Goal: Task Accomplishment & Management: Use online tool/utility

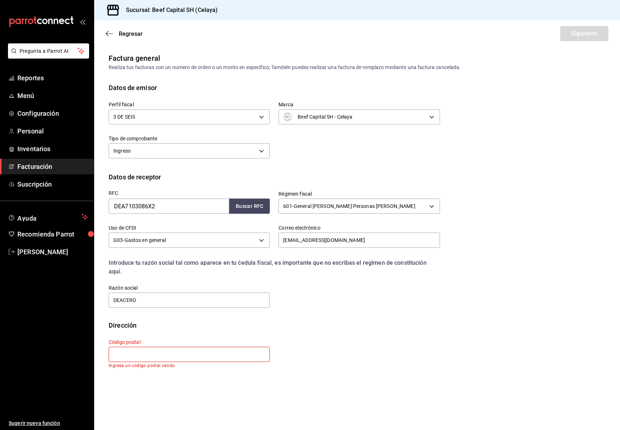
click at [213, 347] on input "text" at bounding box center [189, 354] width 161 height 15
type input "6"
type input "66266"
click at [569, 35] on button "Siguiente" at bounding box center [584, 33] width 48 height 15
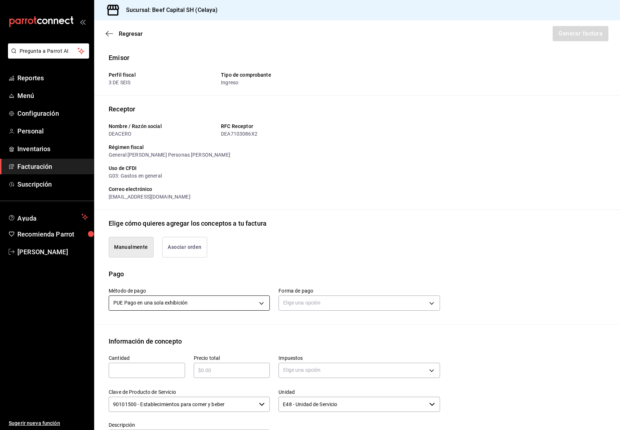
click at [261, 304] on body "Pregunta a Parrot AI Reportes Menú Configuración Personal Inventarios Facturaci…" at bounding box center [310, 215] width 620 height 430
click at [219, 349] on li "PPD Pago en parcialidades o diferido" at bounding box center [188, 350] width 158 height 12
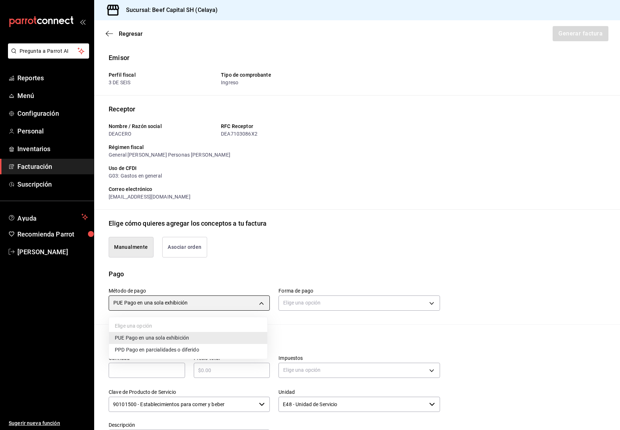
type input "PPD"
type input "99"
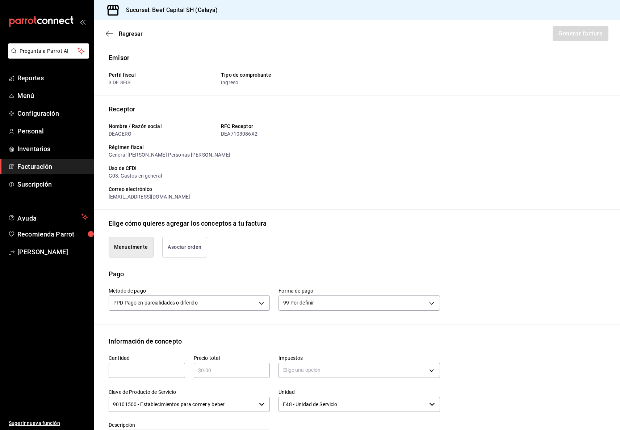
click at [171, 373] on input "text" at bounding box center [147, 370] width 76 height 9
type input "4"
type input "1"
click at [220, 374] on div "​" at bounding box center [232, 370] width 76 height 15
type input "$4725"
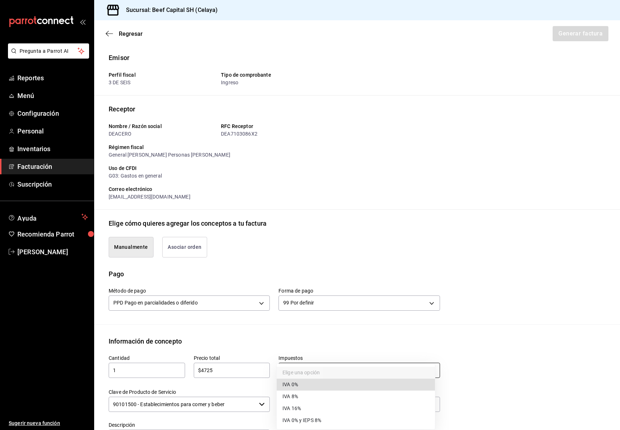
click at [335, 371] on body "Pregunta a Parrot AI Reportes Menú Configuración Personal Inventarios Facturaci…" at bounding box center [310, 215] width 620 height 430
click at [304, 409] on li "IVA 16%" at bounding box center [355, 409] width 158 height 12
type input "IVA_16"
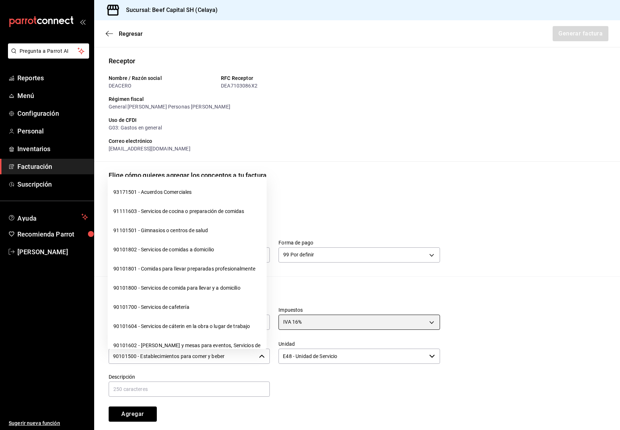
click at [260, 356] on icon "button" at bounding box center [262, 357] width 6 height 6
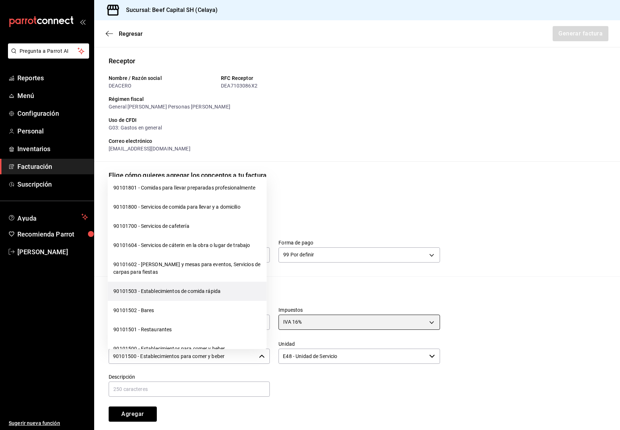
scroll to position [96, 0]
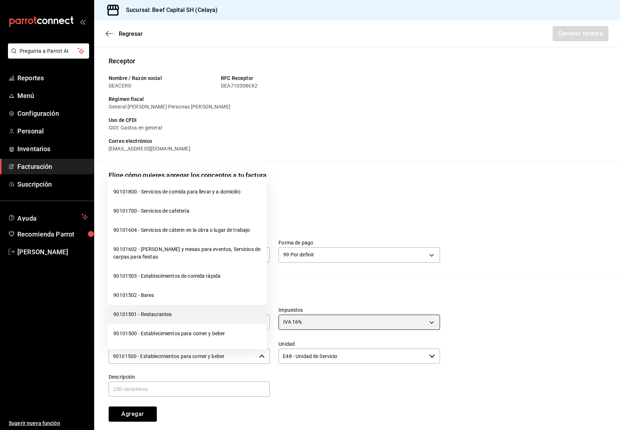
click at [228, 324] on li "90101501 - Restaurantes" at bounding box center [186, 314] width 159 height 19
type input "90101501 - Restaurantes"
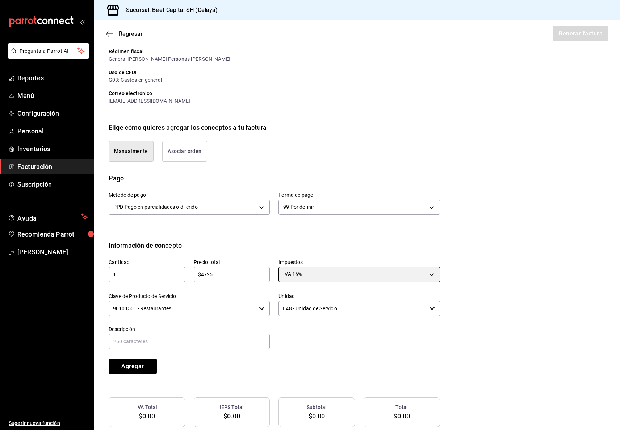
scroll to position [138, 0]
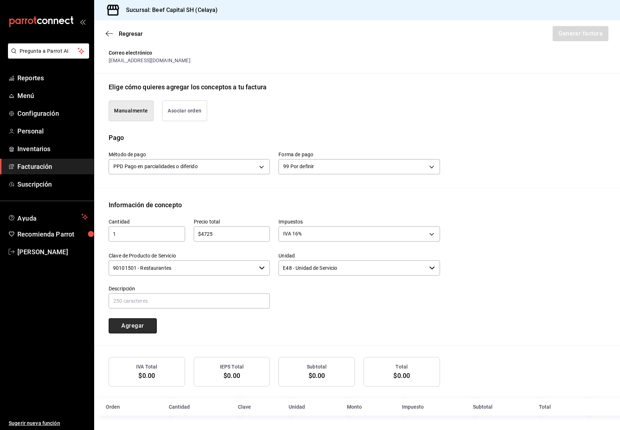
click at [139, 324] on button "Agregar" at bounding box center [133, 325] width 48 height 15
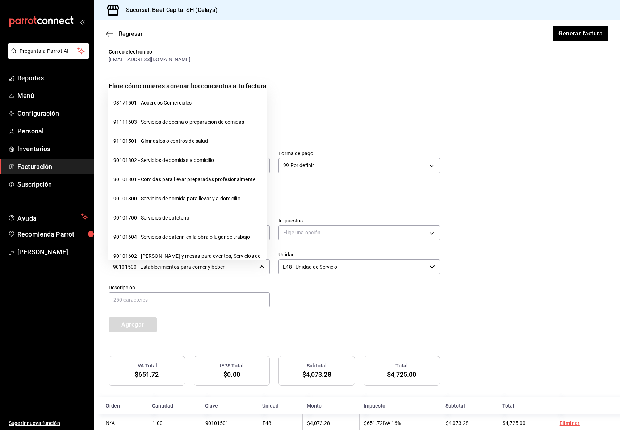
click at [259, 267] on icon "button" at bounding box center [261, 267] width 5 height 3
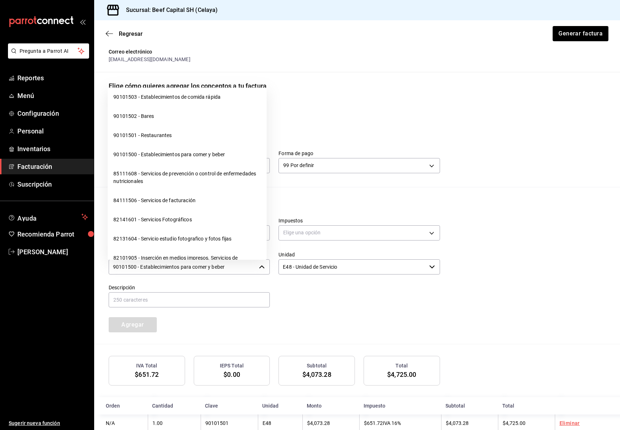
scroll to position [193, 0]
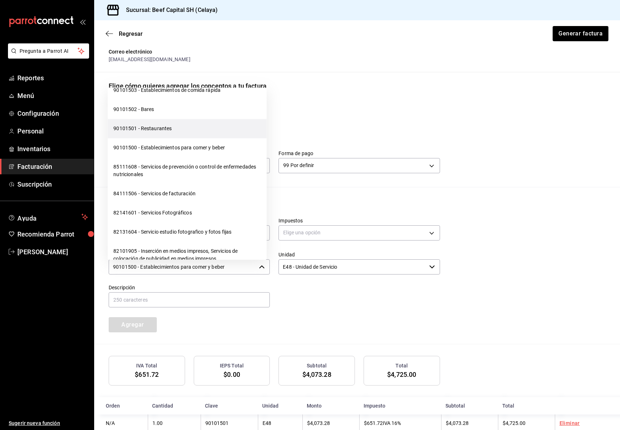
click at [200, 138] on li "90101501 - Restaurantes" at bounding box center [186, 128] width 159 height 19
type input "90101501 - Restaurantes"
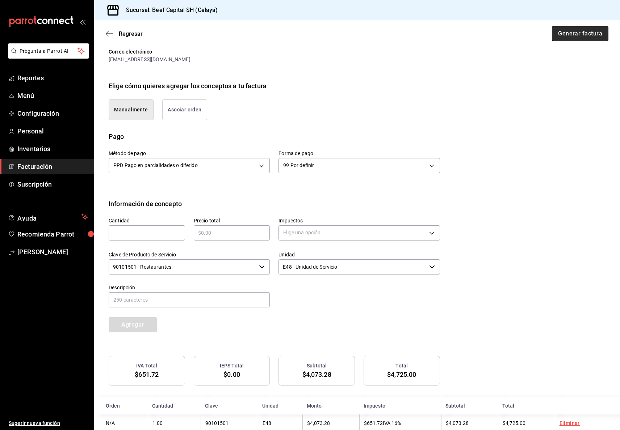
click at [551, 33] on button "Generar factura" at bounding box center [579, 33] width 56 height 15
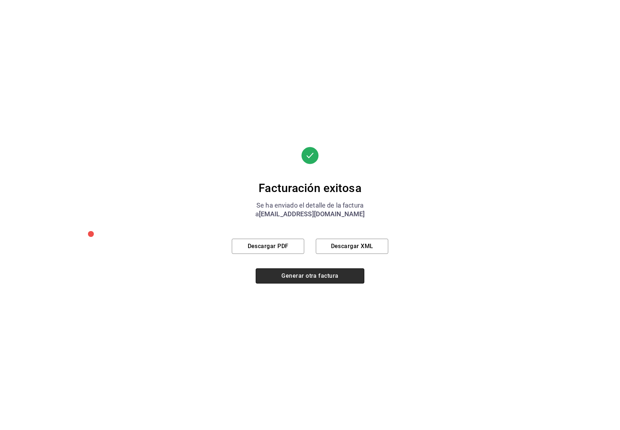
click at [326, 275] on button "Generar otra factura" at bounding box center [309, 276] width 109 height 15
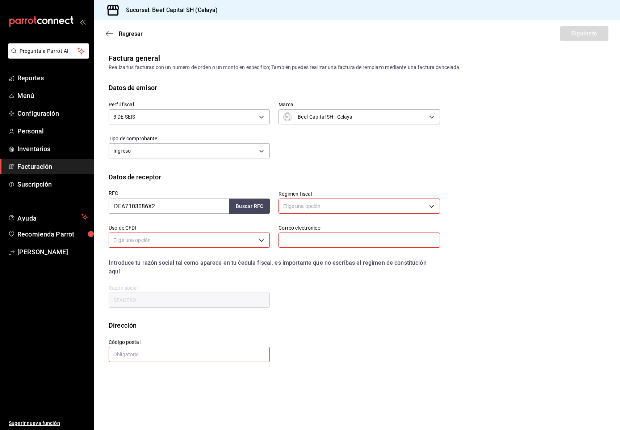
scroll to position [0, 0]
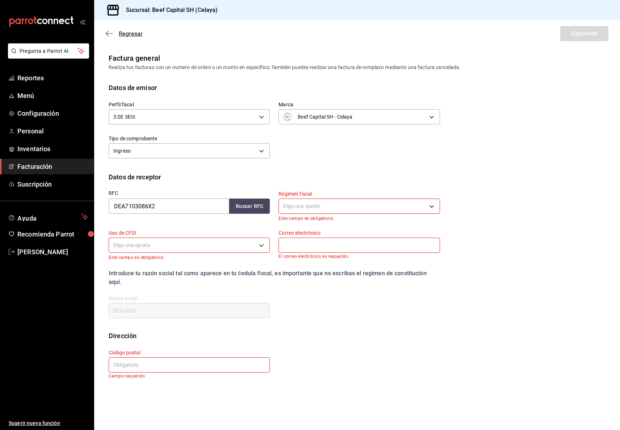
click at [106, 36] on icon "button" at bounding box center [109, 33] width 7 height 7
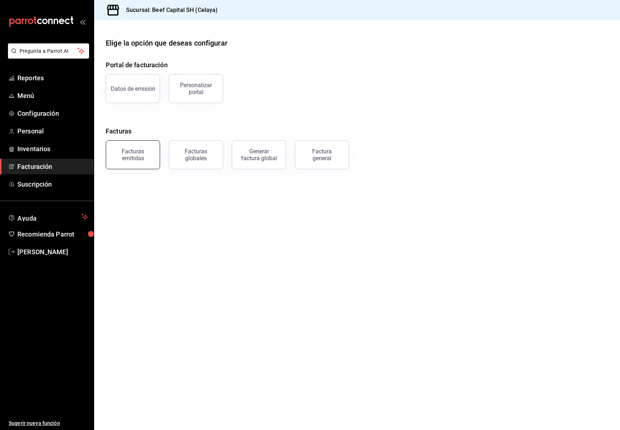
click at [138, 149] on div "Facturas emitidas" at bounding box center [132, 155] width 45 height 14
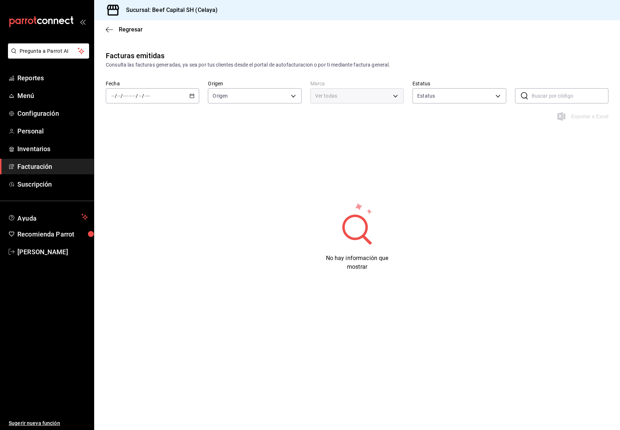
type input "ORDER_INVOICE,GENERAL_INVOICE"
type input "ACTIVE,PENDING_CANCELLATION,CANCELLED,PRE_CANCELLED"
type input "e3bbe20f-edfc-40c7-bd32-db162cca2159"
click at [131, 117] on span "Hoy" at bounding box center [140, 118] width 56 height 8
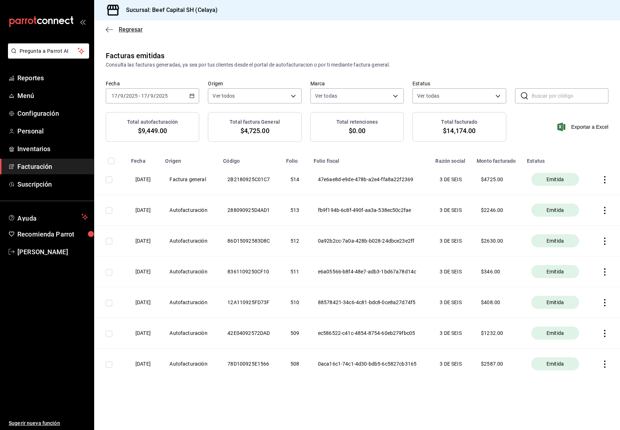
click at [109, 28] on icon "button" at bounding box center [109, 29] width 7 height 7
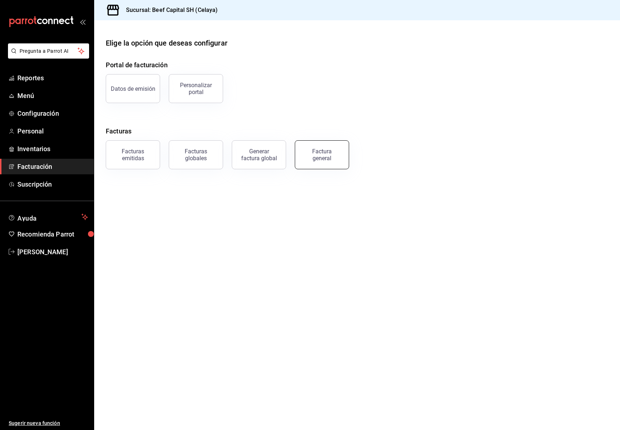
click at [328, 153] on div "Factura general" at bounding box center [322, 155] width 36 height 14
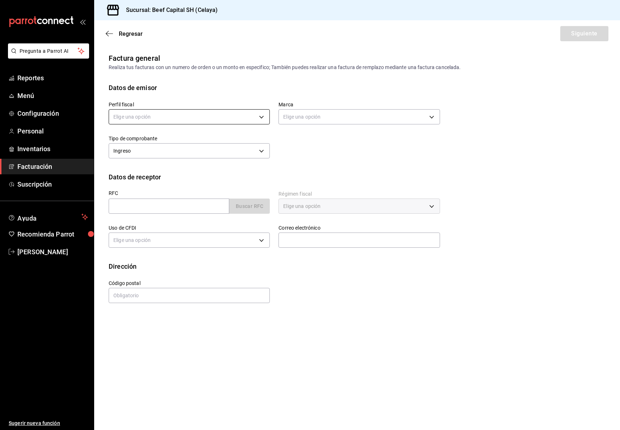
click at [262, 116] on body "Pregunta a Parrot AI Reportes Menú Configuración Personal Inventarios Facturaci…" at bounding box center [310, 215] width 620 height 430
click at [215, 157] on li "3 DE SEIS" at bounding box center [189, 153] width 160 height 13
type input "6daeb321-97cf-4052-8288-c01cdf1e5db9"
type input "e3bbe20f-edfc-40c7-bd32-db162cca2159"
click at [179, 202] on input "text" at bounding box center [169, 206] width 120 height 15
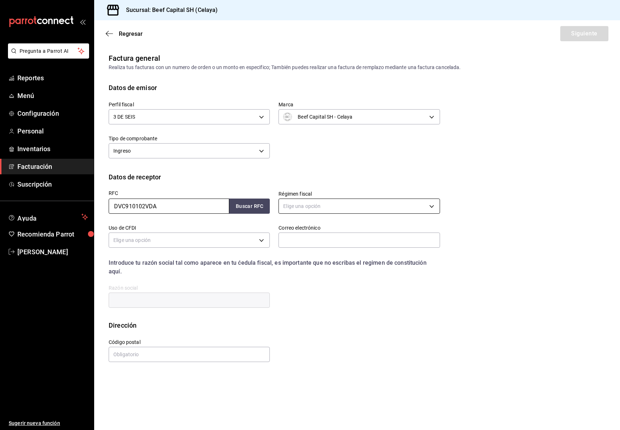
type input "DVC910102VDA"
click at [353, 207] on body "Pregunta a Parrot AI Reportes Menú Configuración Personal Inventarios Facturaci…" at bounding box center [310, 215] width 620 height 430
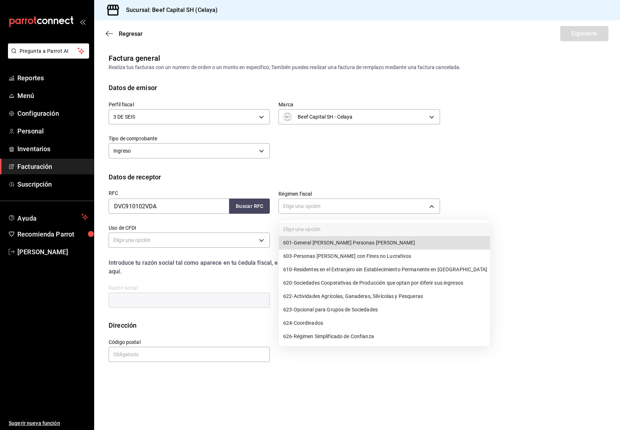
click at [371, 240] on li "601 - General [PERSON_NAME] Personas [PERSON_NAME]" at bounding box center [384, 242] width 211 height 13
type input "601"
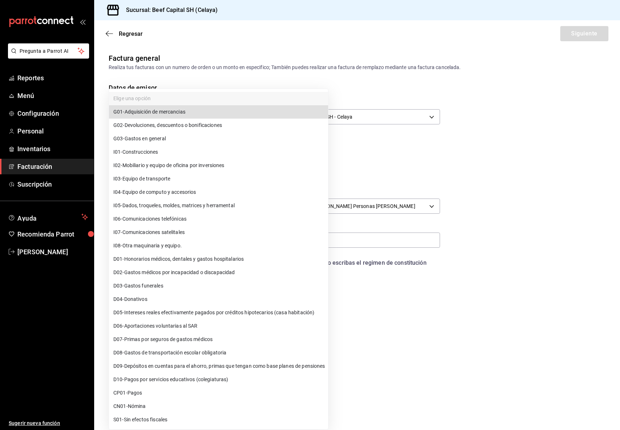
click at [263, 240] on body "Pregunta a Parrot AI Reportes Menú Configuración Personal Inventarios Facturaci…" at bounding box center [310, 215] width 620 height 430
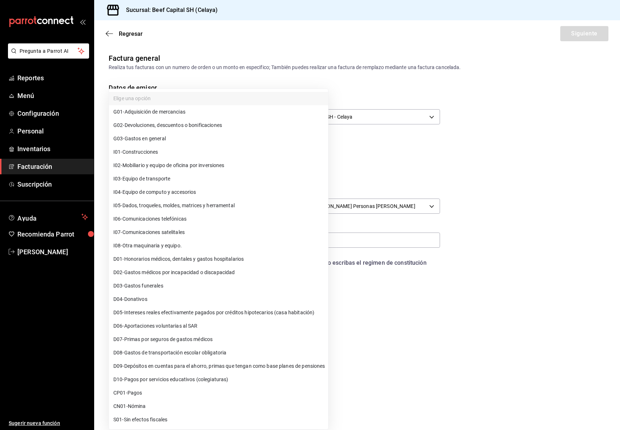
click at [171, 129] on li "G02 - Devoluciones, descuentos o bonificaciones" at bounding box center [218, 125] width 219 height 13
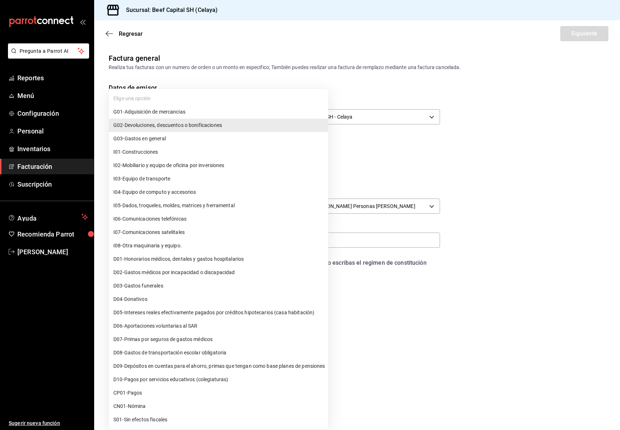
drag, startPoint x: 258, startPoint y: 240, endPoint x: 253, endPoint y: 244, distance: 6.4
click at [258, 240] on body "Pregunta a Parrot AI Reportes Menú Configuración Personal Inventarios Facturaci…" at bounding box center [310, 215] width 620 height 430
click at [196, 140] on li "G03 - Gastos en general" at bounding box center [218, 138] width 219 height 13
type input "G03"
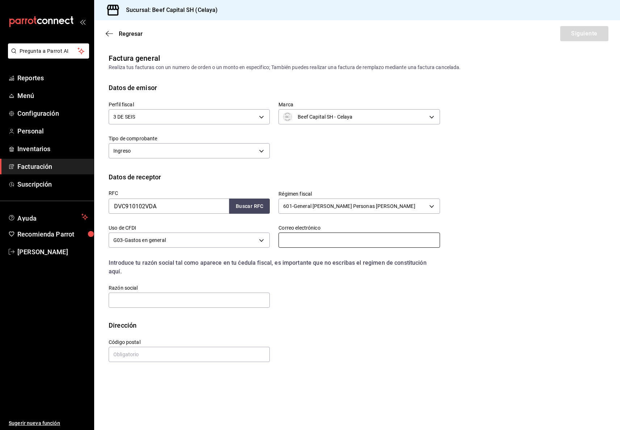
click at [385, 242] on input "text" at bounding box center [358, 240] width 161 height 15
type input "[PERSON_NAME][EMAIL_ADDRESS][PERSON_NAME][DOMAIN_NAME]"
click at [165, 293] on input "text" at bounding box center [189, 300] width 161 height 15
type input "D"
type input "DAIMLER VEHICULOS COMERCIALES [GEOGRAPHIC_DATA]"
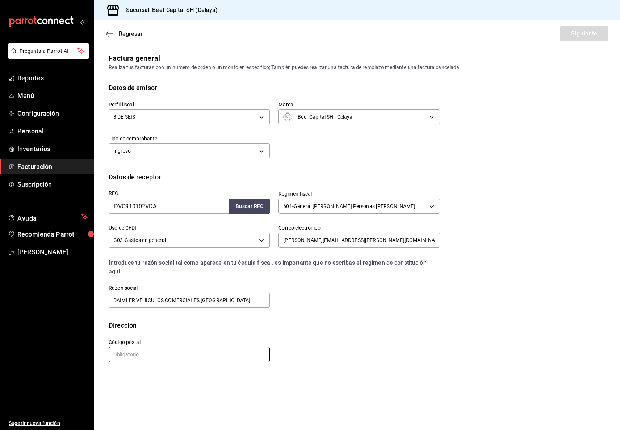
click at [201, 347] on input "text" at bounding box center [189, 354] width 161 height 15
type input "05348"
click at [584, 29] on button "Siguiente" at bounding box center [584, 33] width 48 height 15
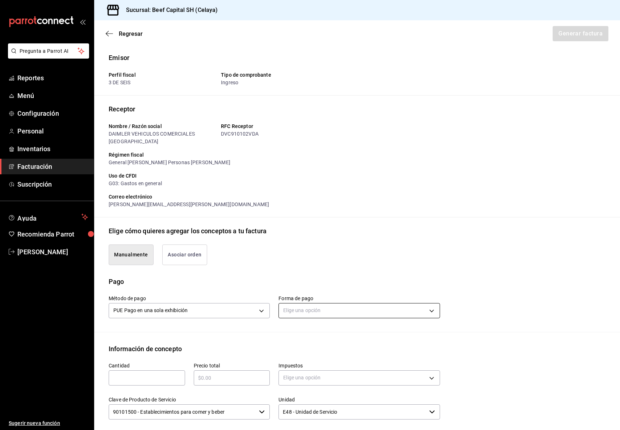
click at [419, 309] on body "Pregunta a Parrot AI Reportes Menú Configuración Personal Inventarios Facturaci…" at bounding box center [310, 215] width 620 height 430
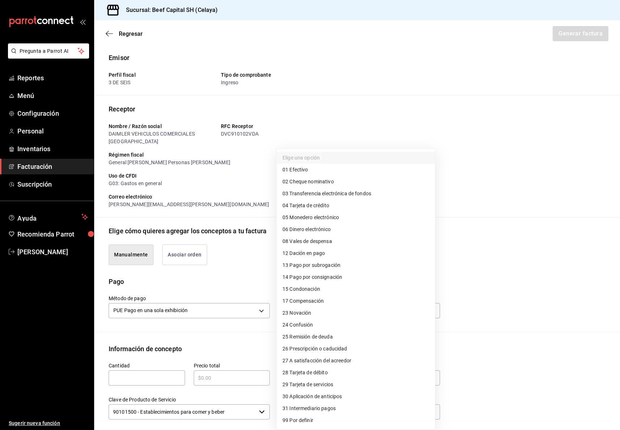
click at [336, 371] on li "28 Tarjeta de débito" at bounding box center [355, 373] width 158 height 12
type input "28"
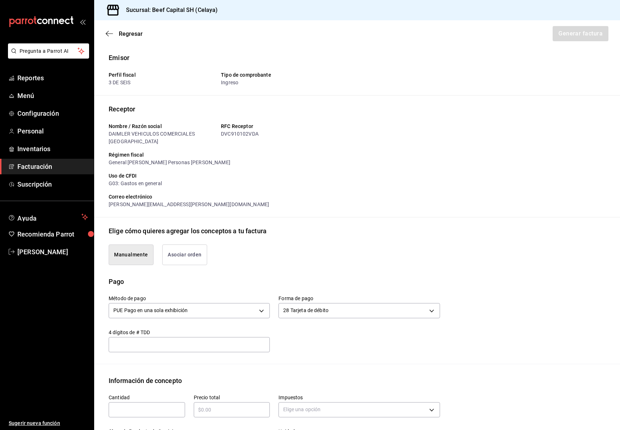
click at [143, 411] on input "text" at bounding box center [147, 410] width 76 height 9
type input "1"
click at [219, 411] on input "text" at bounding box center [232, 410] width 76 height 9
type input "$1402"
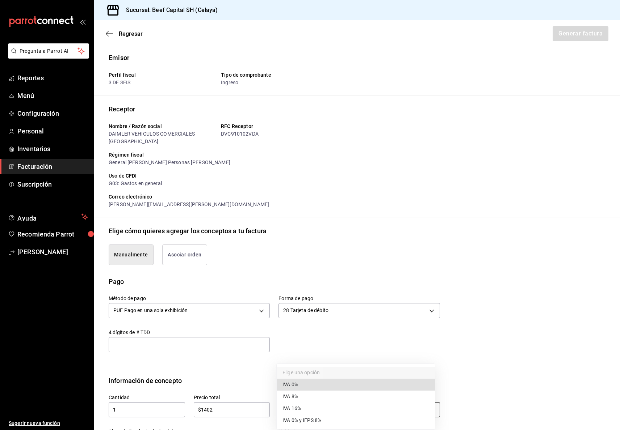
click at [300, 407] on body "Pregunta a Parrot AI Reportes Menú Configuración Personal Inventarios Facturaci…" at bounding box center [310, 215] width 620 height 430
click at [300, 407] on span "IVA 16%" at bounding box center [291, 409] width 18 height 8
type input "IVA_16"
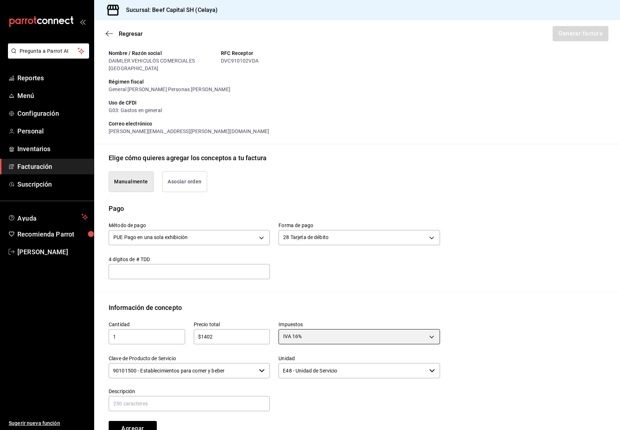
scroll to position [96, 0]
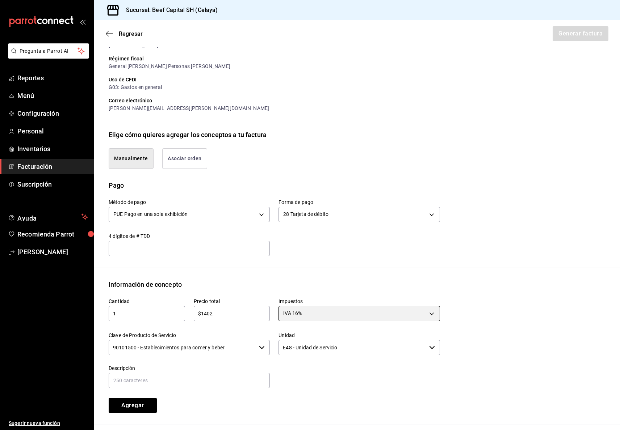
click at [259, 349] on icon "button" at bounding box center [262, 348] width 6 height 6
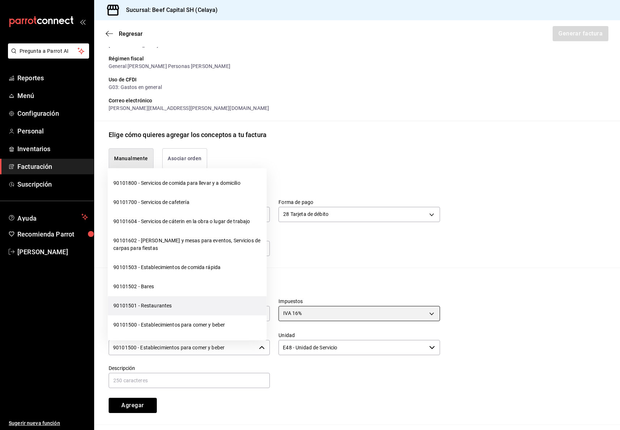
click at [212, 315] on li "90101501 - Restaurantes" at bounding box center [186, 305] width 159 height 19
type input "90101501 - Restaurantes"
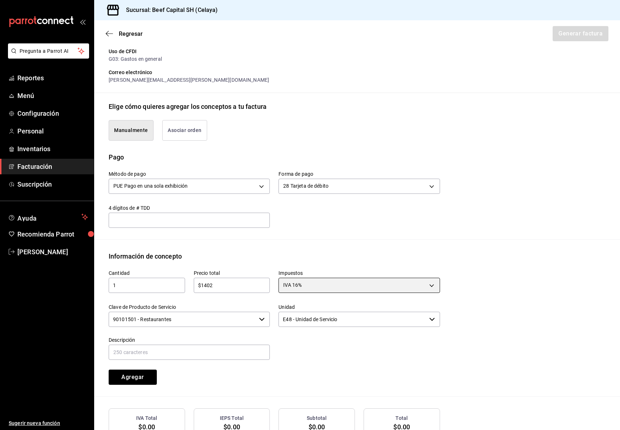
scroll to position [145, 0]
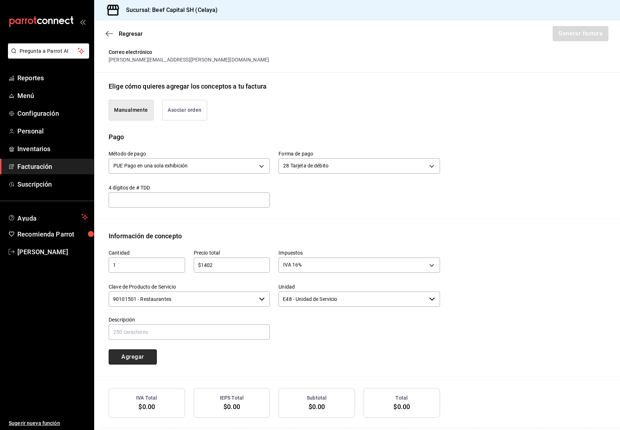
click at [135, 356] on button "Agregar" at bounding box center [133, 357] width 48 height 15
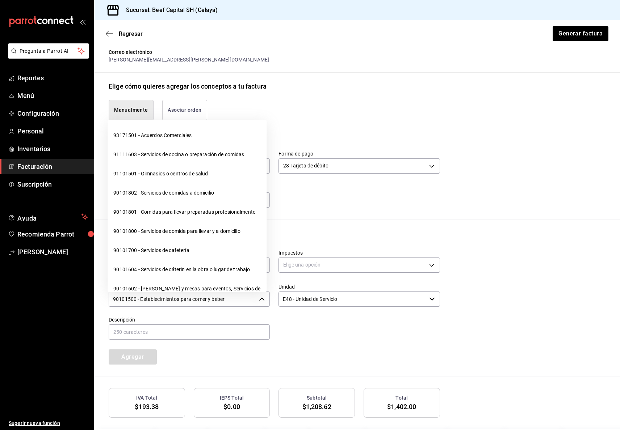
click at [259, 298] on icon "button" at bounding box center [262, 299] width 6 height 6
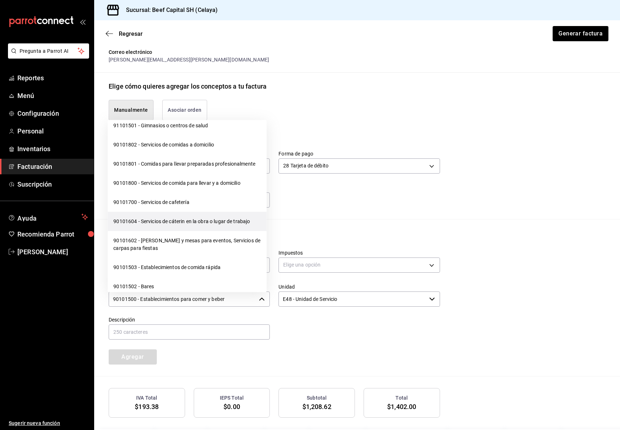
scroll to position [96, 0]
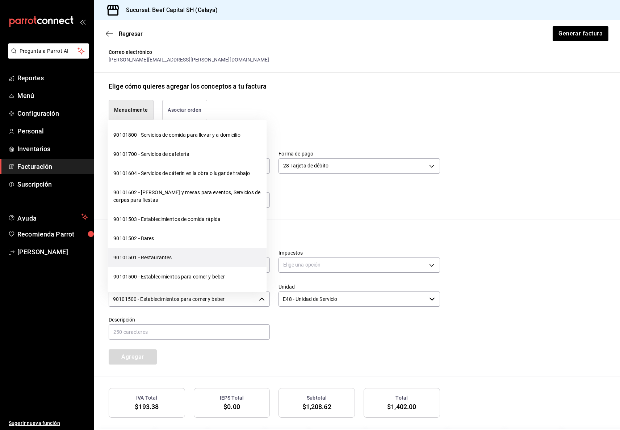
click at [233, 265] on li "90101501 - Restaurantes" at bounding box center [186, 257] width 159 height 19
type input "90101501 - Restaurantes"
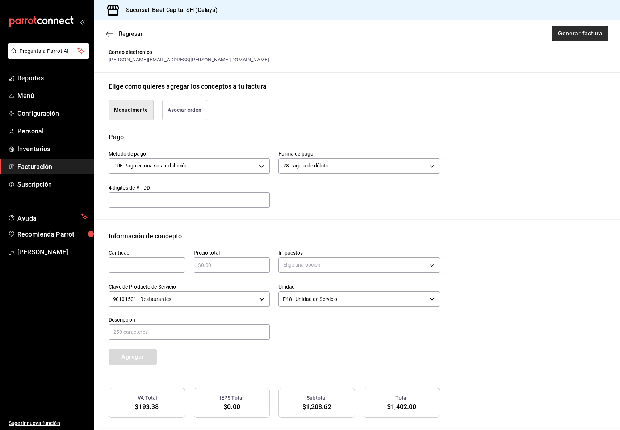
click at [569, 30] on button "Generar factura" at bounding box center [579, 33] width 56 height 15
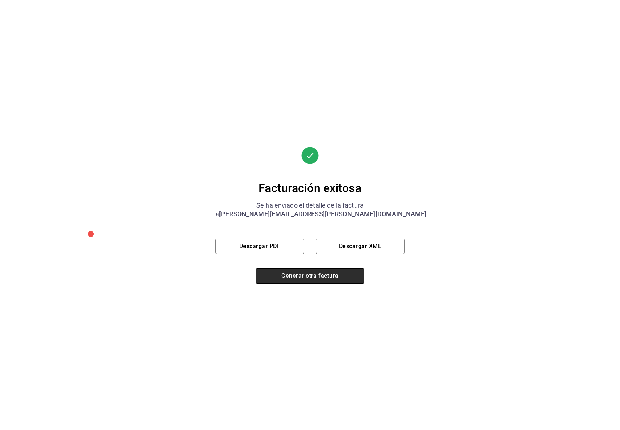
click at [287, 274] on button "Generar otra factura" at bounding box center [309, 276] width 109 height 15
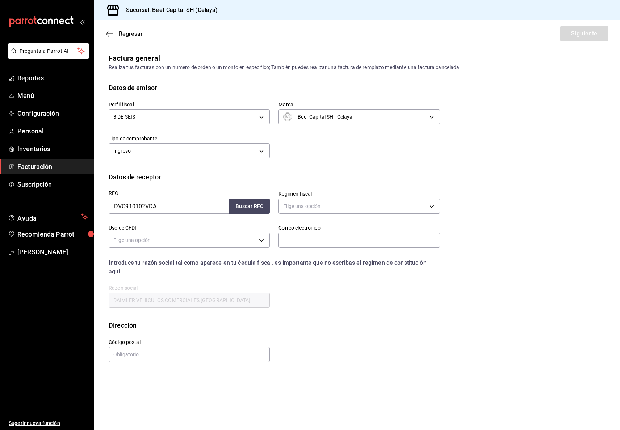
scroll to position [0, 0]
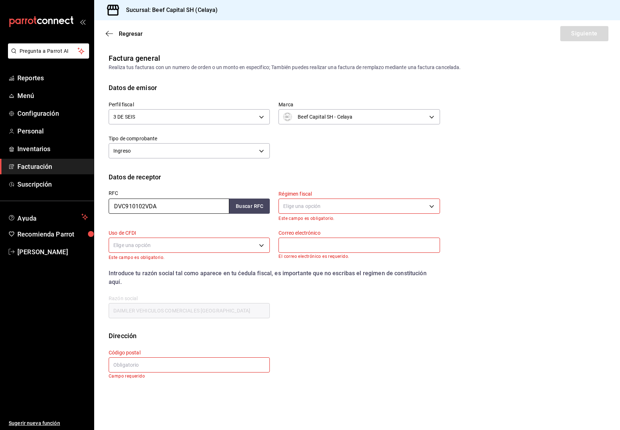
drag, startPoint x: 206, startPoint y: 210, endPoint x: 154, endPoint y: 202, distance: 52.4
click at [154, 202] on input "DVC910102VDA" at bounding box center [169, 206] width 120 height 15
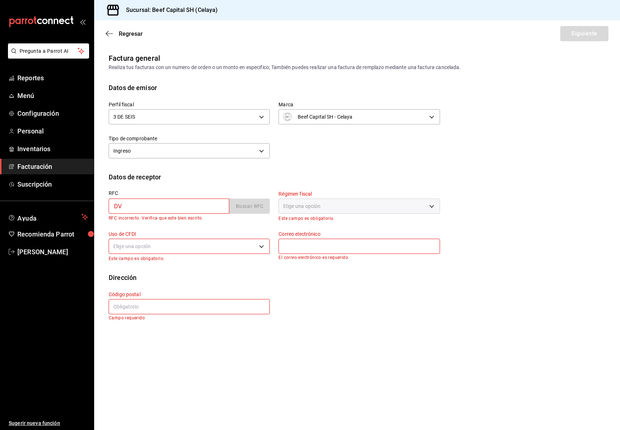
type input "D"
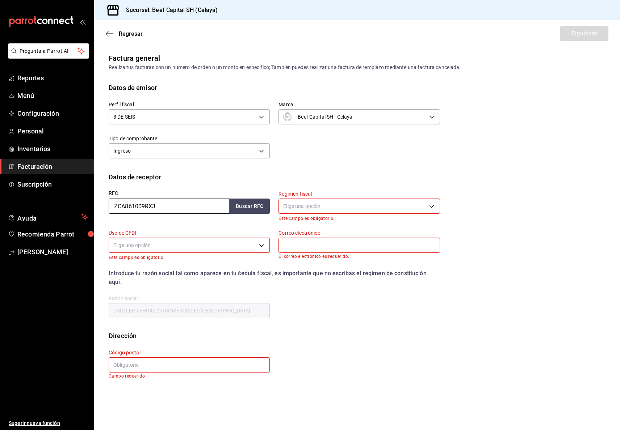
type input "ZCA861009RX3"
click at [361, 206] on body "Pregunta a Parrot AI Reportes Menú Configuración Personal Inventarios Facturaci…" at bounding box center [310, 215] width 620 height 430
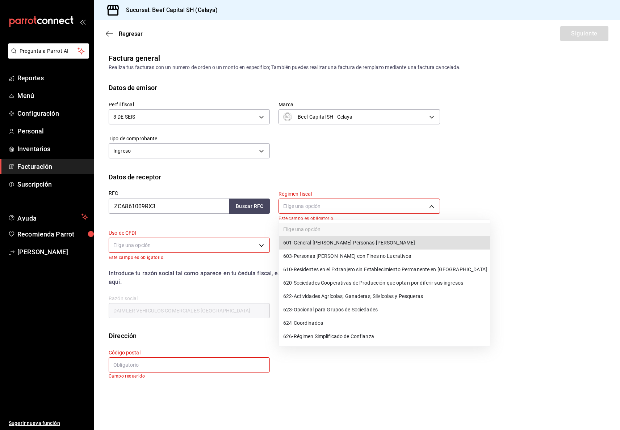
click at [339, 241] on span "601 - General [PERSON_NAME] Personas [PERSON_NAME]" at bounding box center [349, 243] width 132 height 8
type input "601"
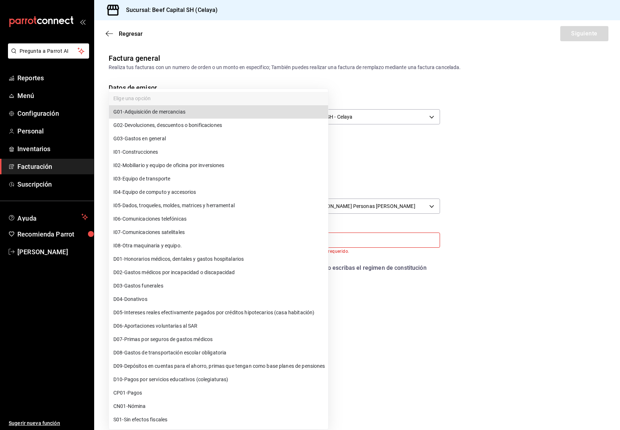
click at [249, 241] on body "Pregunta a Parrot AI Reportes Menú Configuración Personal Inventarios Facturaci…" at bounding box center [310, 215] width 620 height 430
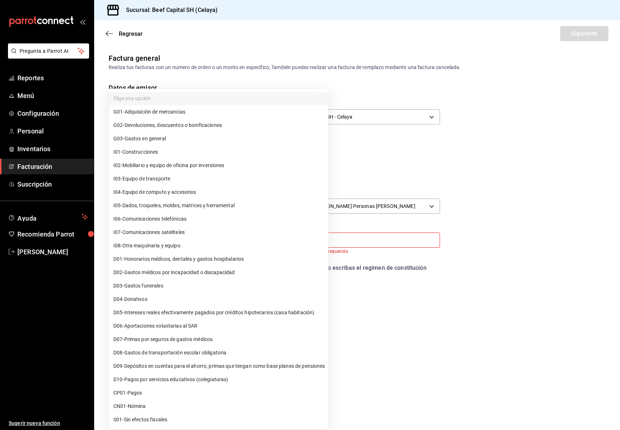
click at [164, 138] on span "G03 - Gastos en general" at bounding box center [139, 139] width 52 height 8
type input "G03"
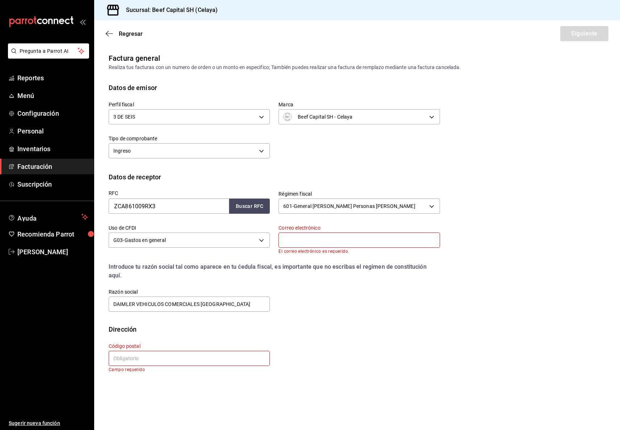
click at [319, 244] on input "text" at bounding box center [358, 240] width 161 height 15
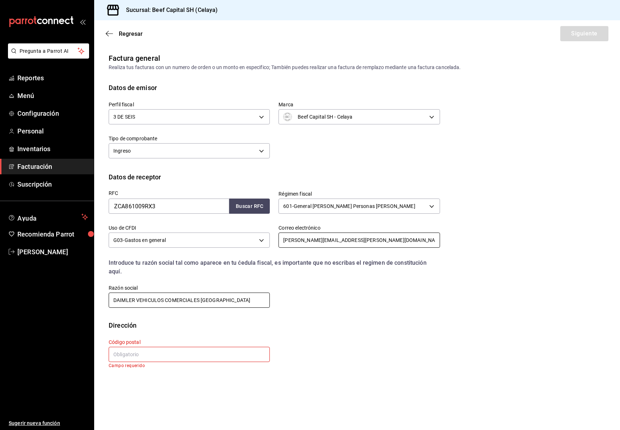
type input "[PERSON_NAME][EMAIL_ADDRESS][PERSON_NAME][DOMAIN_NAME]"
drag, startPoint x: 244, startPoint y: 286, endPoint x: 83, endPoint y: 290, distance: 160.4
click at [83, 290] on div "Pregunta a Parrot AI Reportes Menú Configuración Personal Inventarios Facturaci…" at bounding box center [310, 215] width 620 height 430
type input "[PERSON_NAME] CAMIONES"
click at [185, 349] on input "text" at bounding box center [189, 354] width 161 height 15
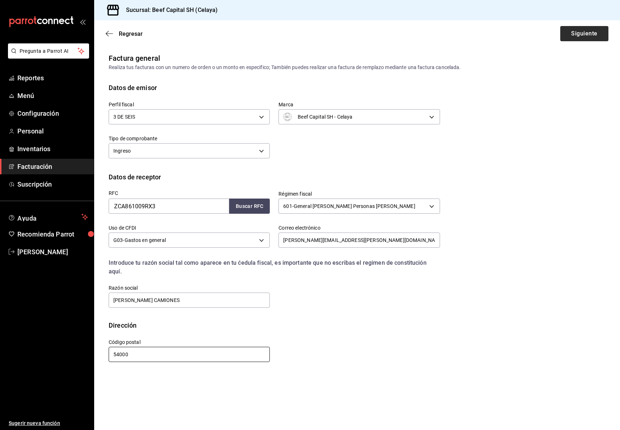
type input "54000"
click at [583, 32] on button "Siguiente" at bounding box center [584, 33] width 48 height 15
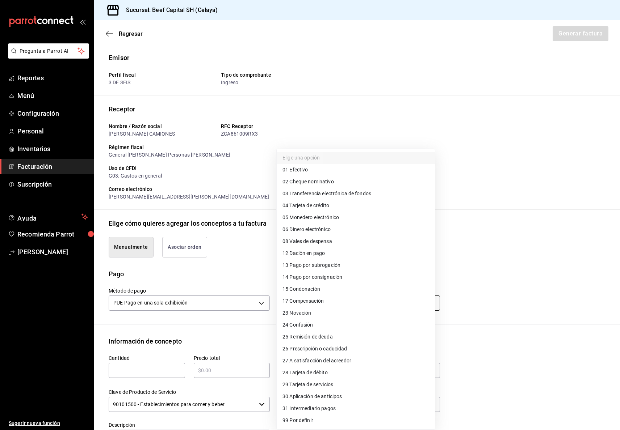
click at [414, 303] on body "Pregunta a Parrot AI Reportes Menú Configuración Personal Inventarios Facturaci…" at bounding box center [310, 215] width 620 height 430
click at [309, 369] on span "28 Tarjeta de débito" at bounding box center [304, 373] width 45 height 8
type input "28"
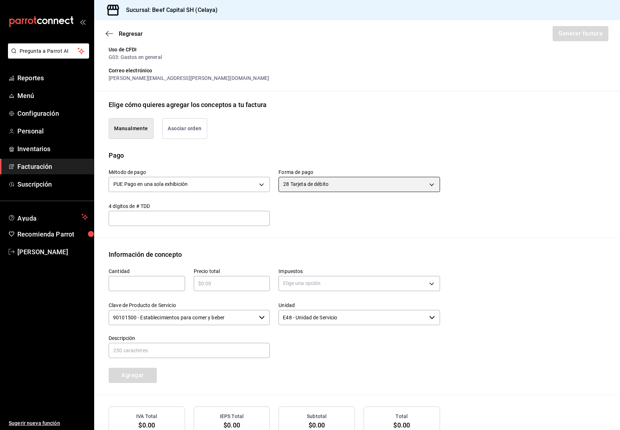
scroll to position [145, 0]
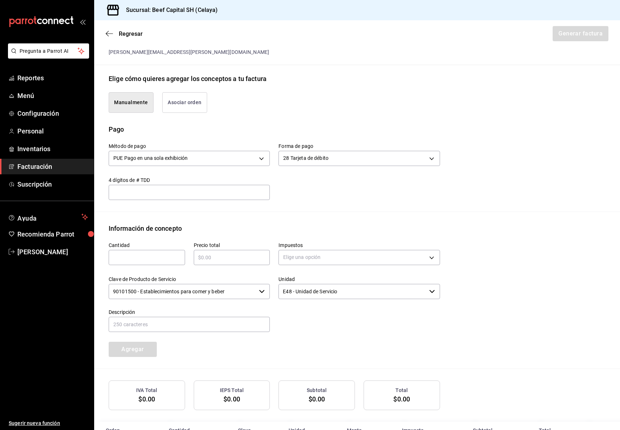
click at [158, 262] on div "​" at bounding box center [147, 257] width 76 height 15
type input "1"
click at [233, 252] on div "​" at bounding box center [232, 257] width 76 height 15
type input "$1402"
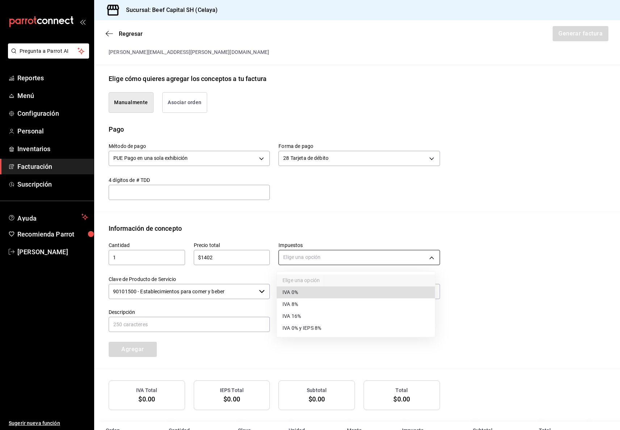
click at [324, 254] on body "Pregunta a Parrot AI Reportes Menú Configuración Personal Inventarios Facturaci…" at bounding box center [310, 215] width 620 height 430
click at [314, 317] on li "IVA 16%" at bounding box center [355, 316] width 158 height 12
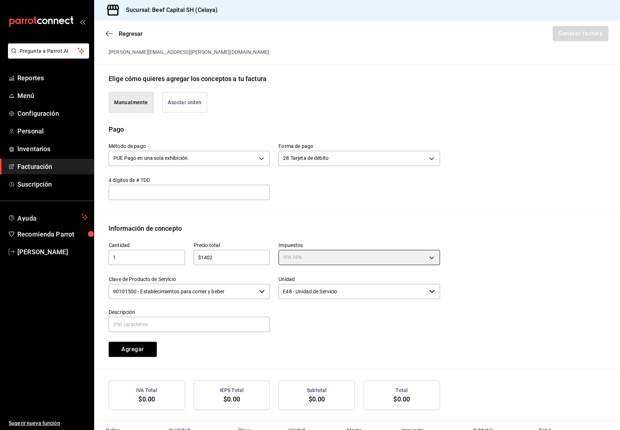
type input "IVA_16"
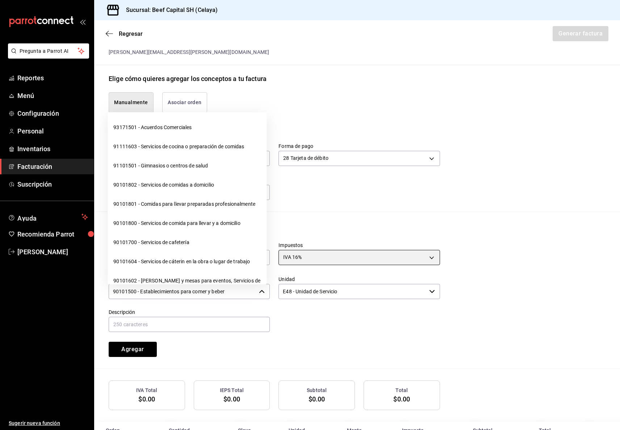
click at [255, 294] on div "90101500 - Establecimientos para comer y beber ​" at bounding box center [189, 291] width 161 height 15
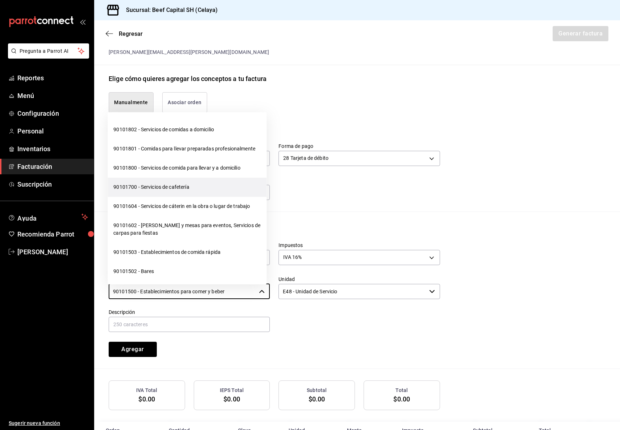
scroll to position [96, 0]
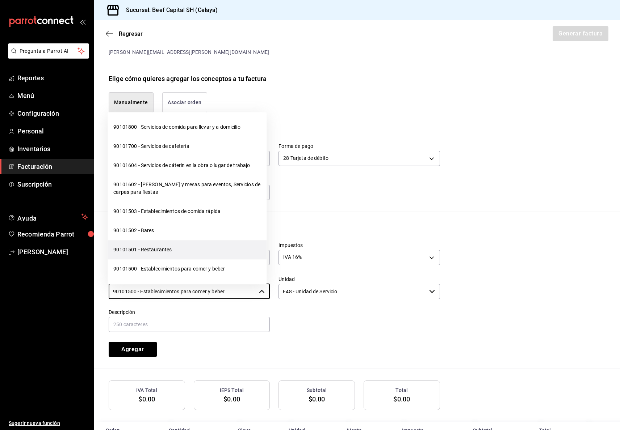
click at [202, 258] on li "90101501 - Restaurantes" at bounding box center [186, 250] width 159 height 19
type input "90101501 - Restaurantes"
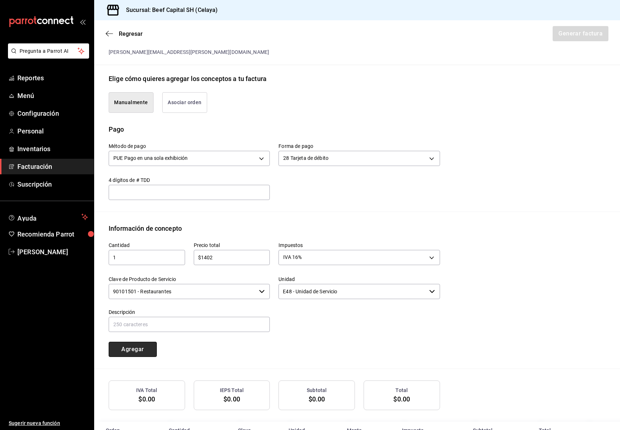
click at [132, 350] on button "Agregar" at bounding box center [133, 349] width 48 height 15
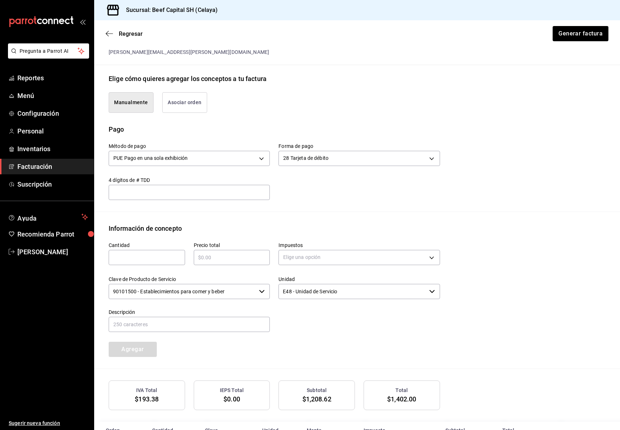
click at [259, 292] on icon "button" at bounding box center [262, 292] width 6 height 6
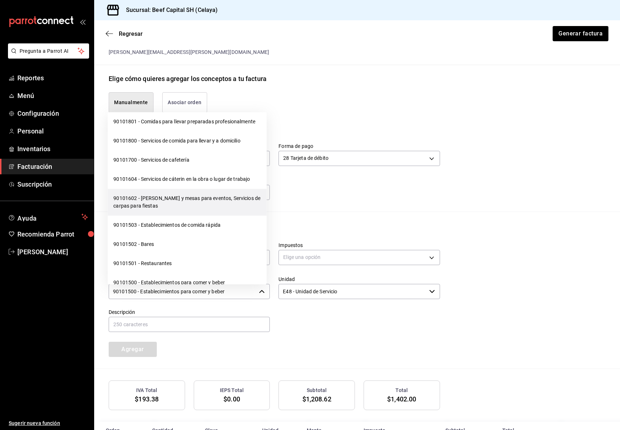
scroll to position [145, 0]
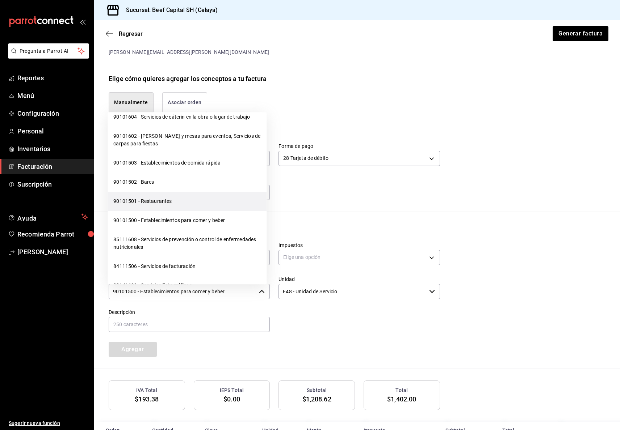
click at [201, 205] on li "90101501 - Restaurantes" at bounding box center [186, 201] width 159 height 19
type input "90101501 - Restaurantes"
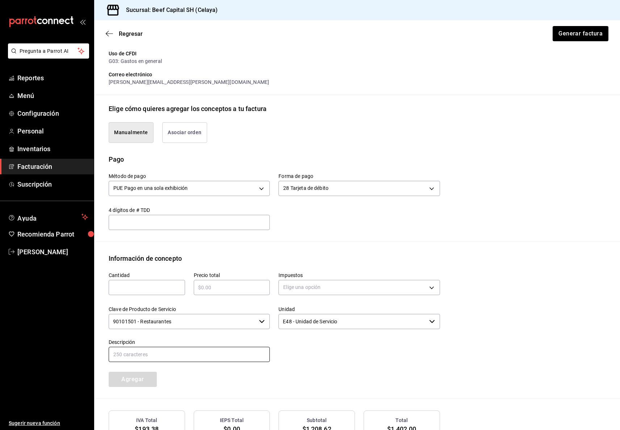
scroll to position [187, 0]
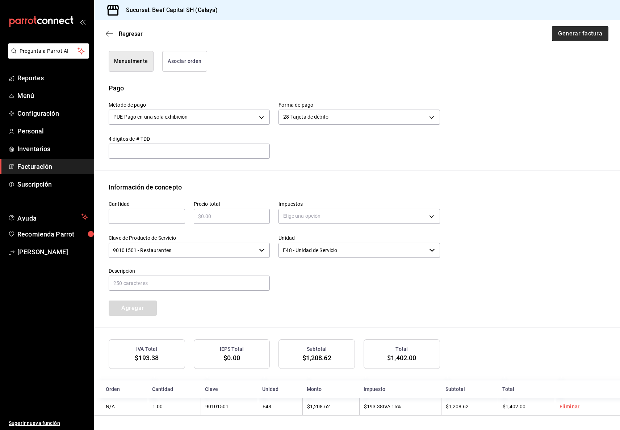
click at [585, 34] on button "Generar factura" at bounding box center [579, 33] width 56 height 15
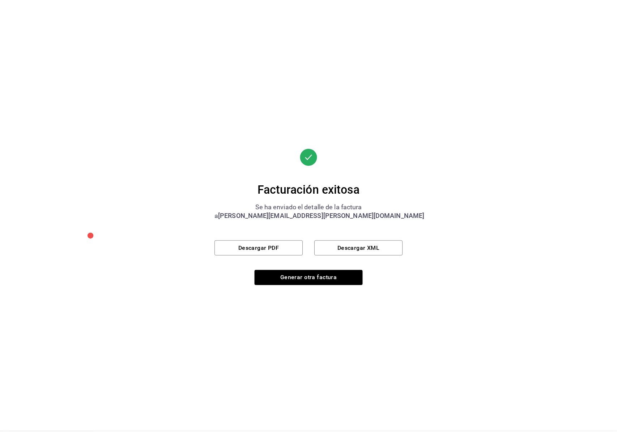
scroll to position [0, 0]
